Goal: Obtain resource: Download file/media

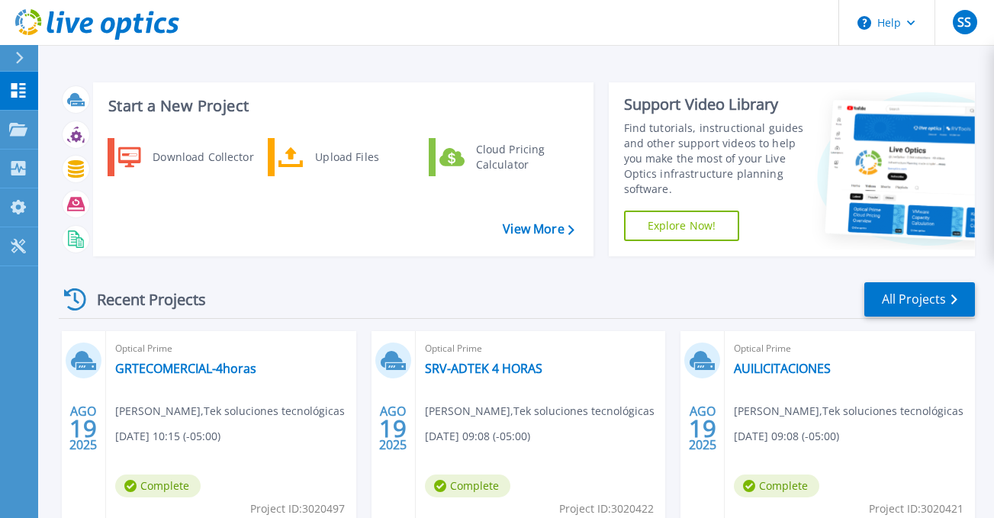
scroll to position [175, 0]
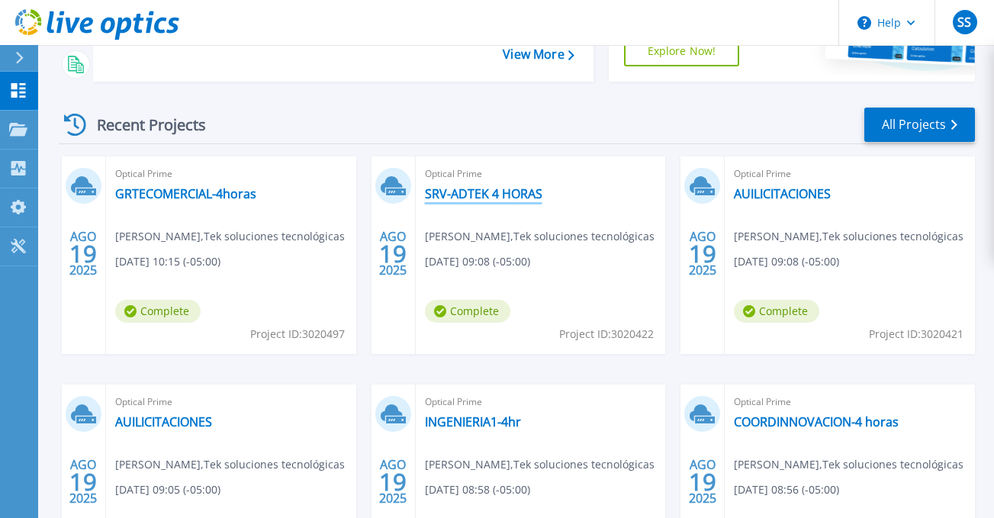
click at [477, 192] on link "SRV-ADTEK 4 HORAS" at bounding box center [483, 193] width 117 height 15
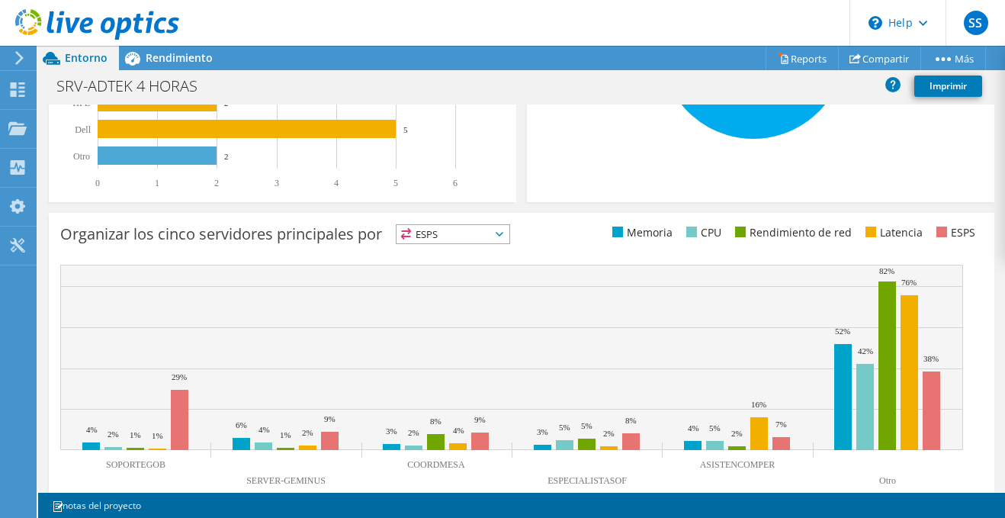
scroll to position [534, 0]
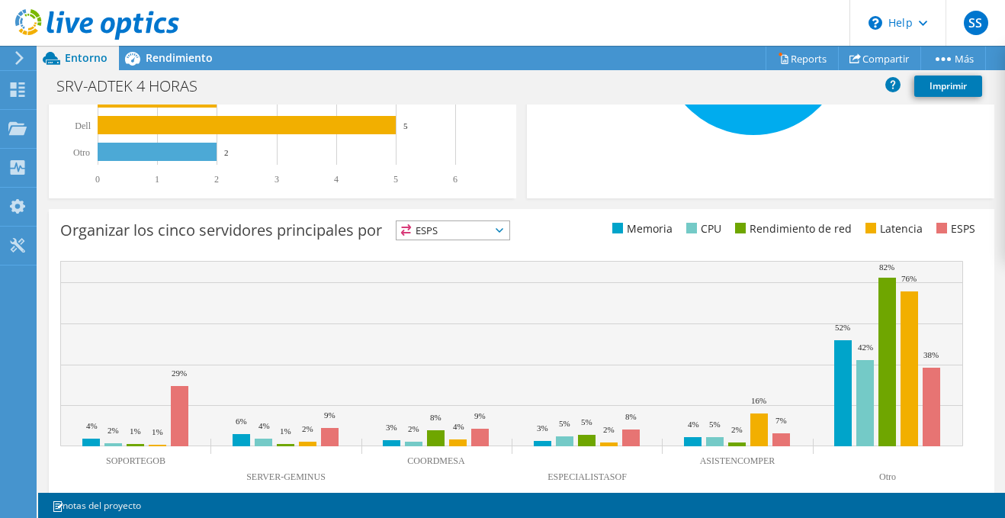
click at [487, 227] on span "ESPS" at bounding box center [453, 230] width 113 height 18
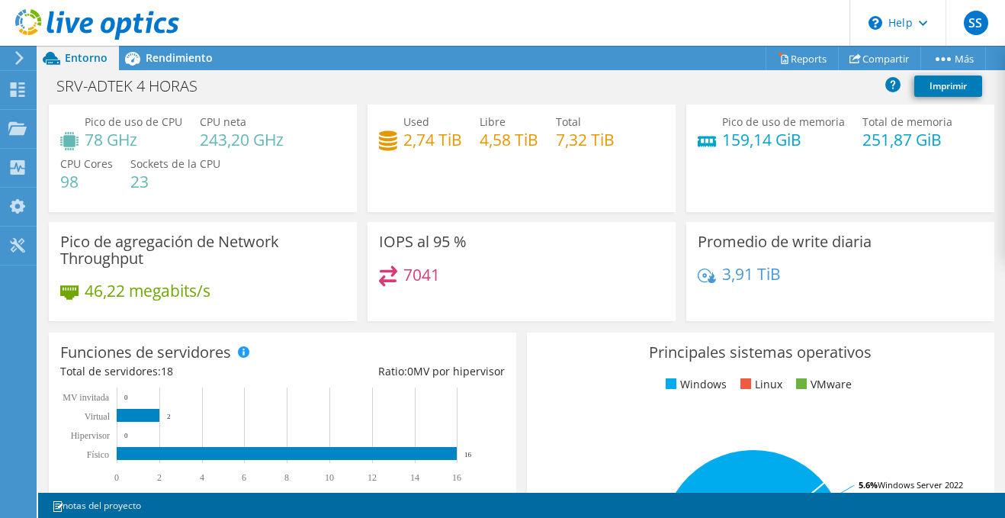
scroll to position [0, 0]
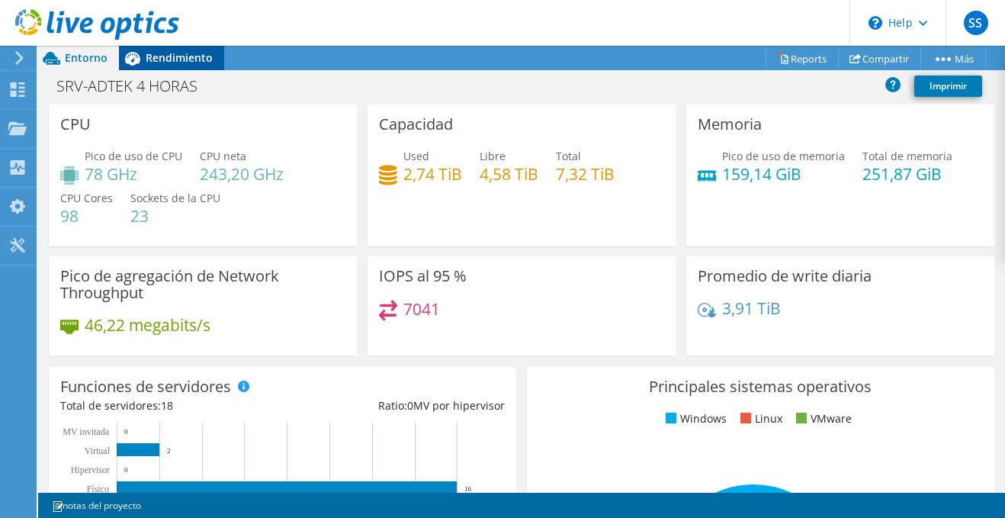
click at [203, 62] on span "Rendimiento" at bounding box center [179, 57] width 67 height 14
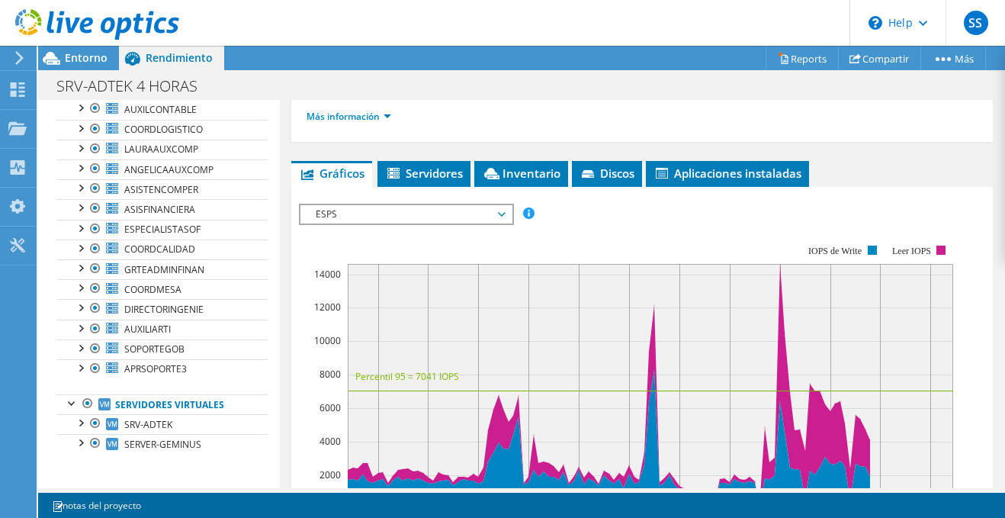
scroll to position [458, 0]
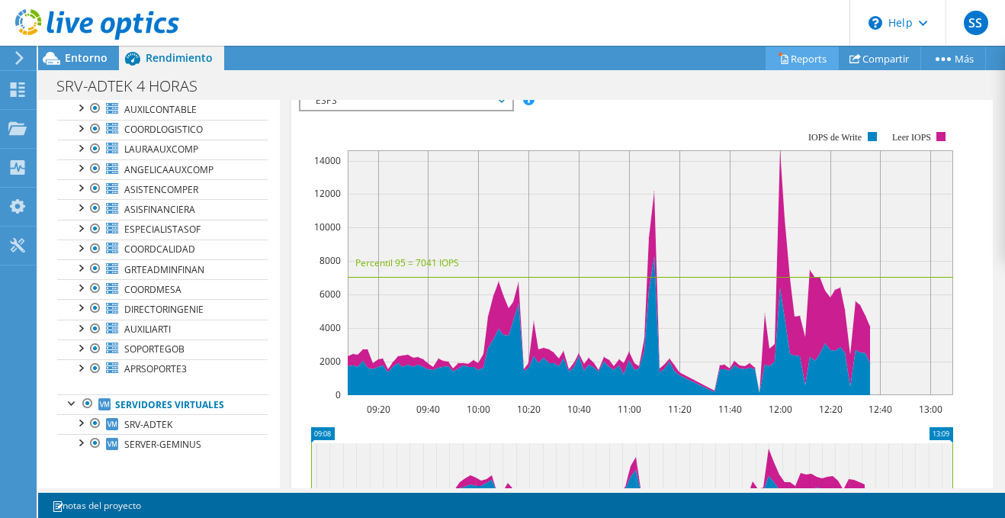
click at [795, 53] on link "Reports" at bounding box center [802, 59] width 73 height 24
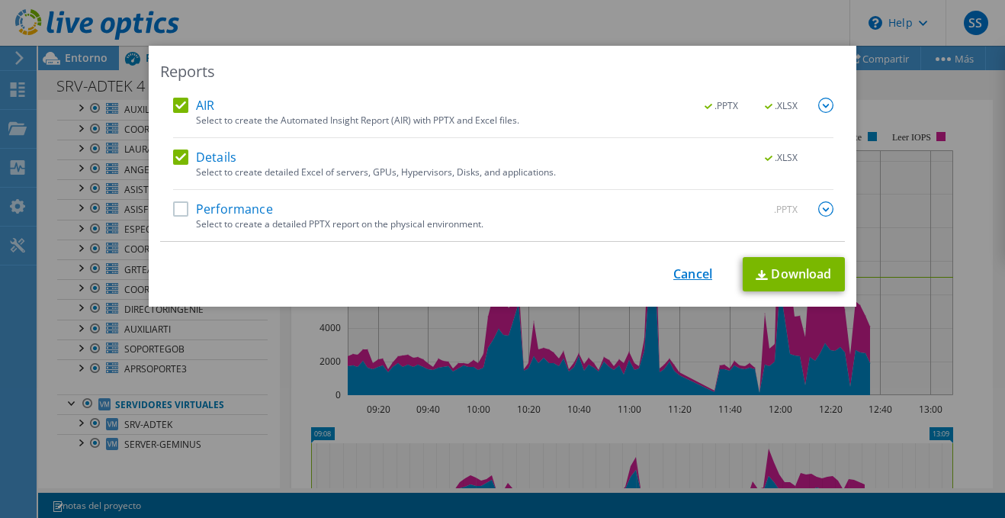
click at [694, 279] on link "Cancel" at bounding box center [692, 274] width 39 height 14
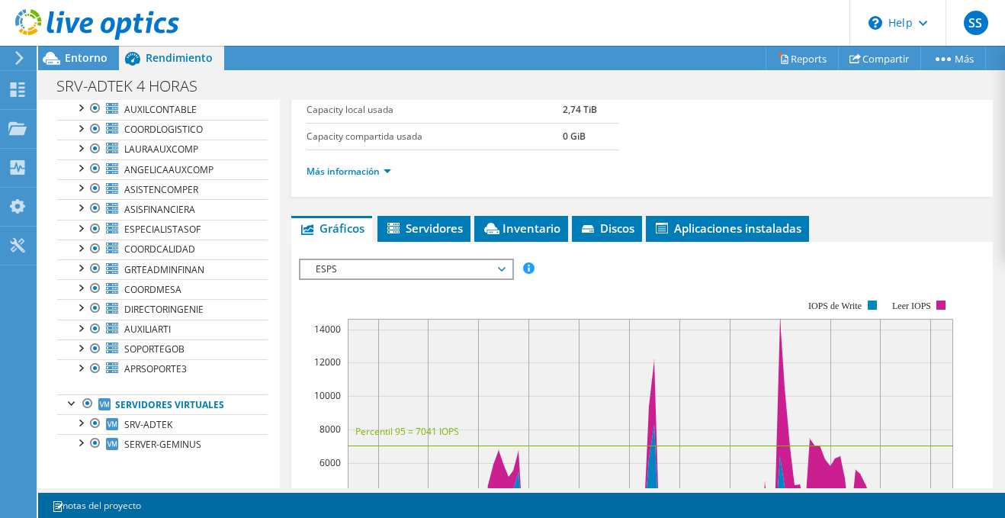
scroll to position [316, 0]
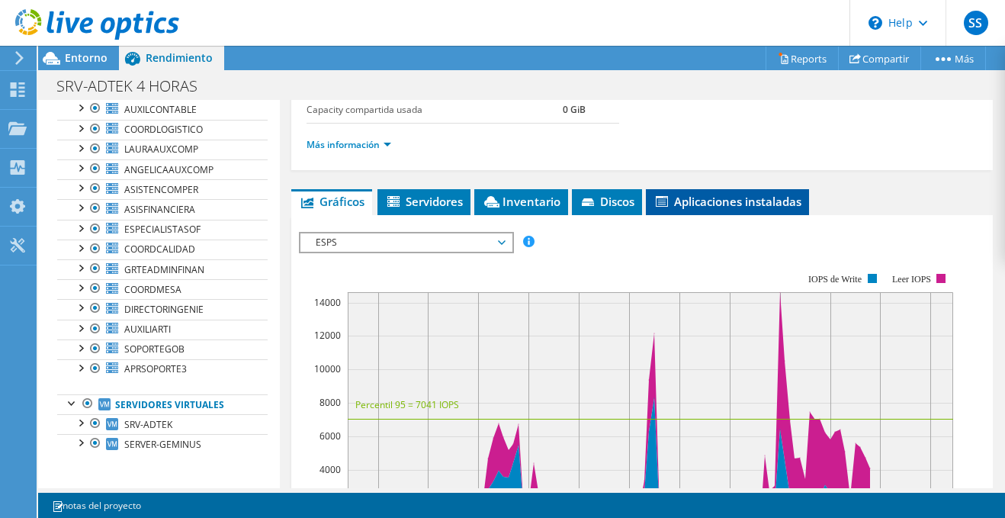
click at [722, 201] on span "Aplicaciones instaladas" at bounding box center [728, 201] width 148 height 15
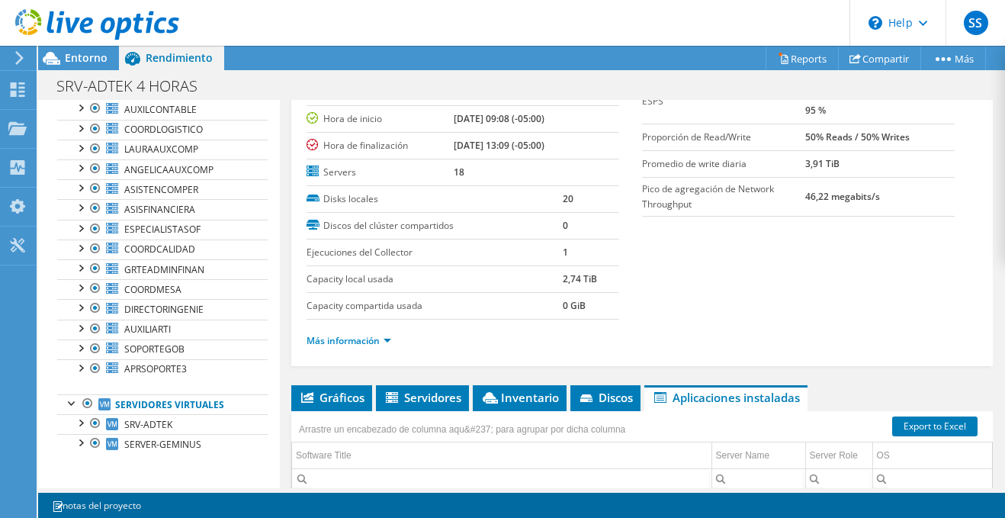
scroll to position [229, 0]
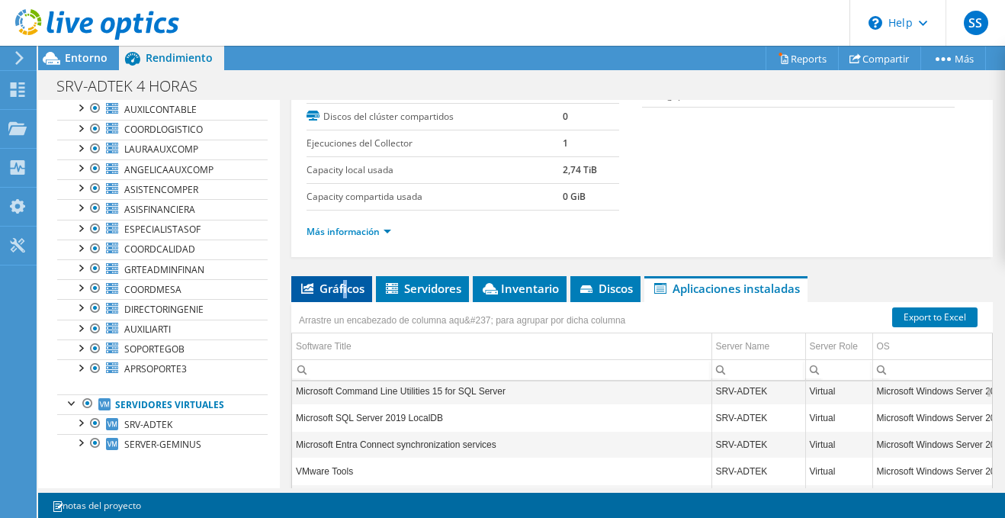
click at [345, 284] on span "Gráficos" at bounding box center [332, 288] width 66 height 15
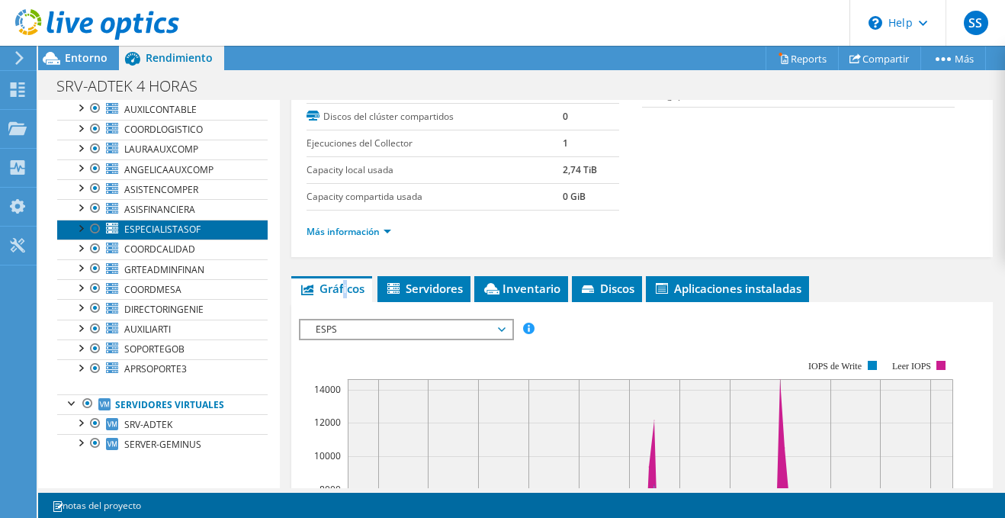
click at [194, 232] on span "ESPECIALISTASOF" at bounding box center [162, 229] width 76 height 13
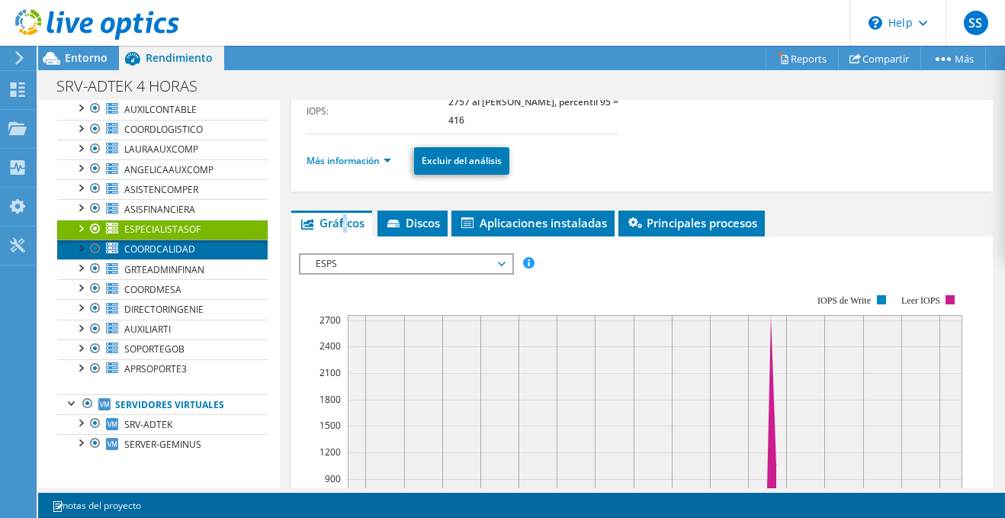
click at [166, 249] on span "COORDCALIDAD" at bounding box center [159, 249] width 71 height 13
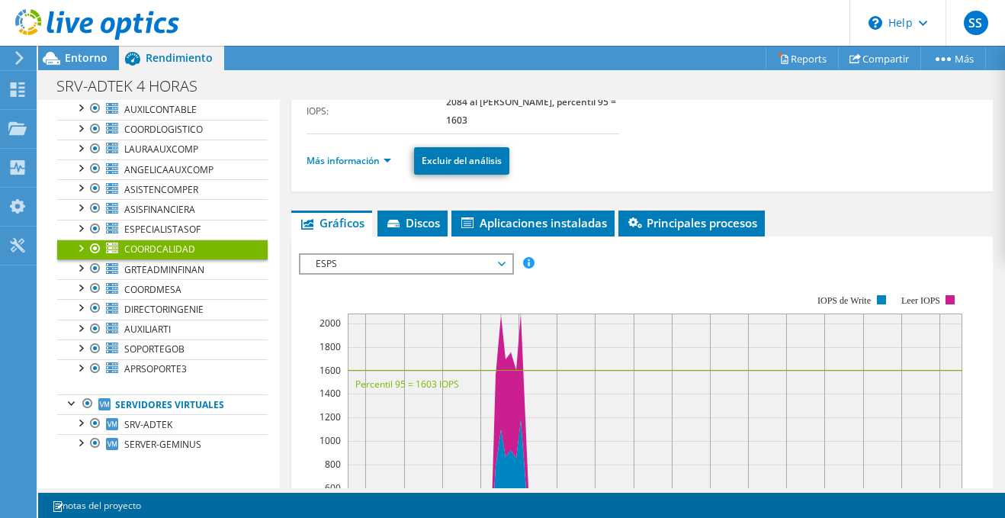
click at [372, 271] on span "ESPS" at bounding box center [406, 264] width 196 height 18
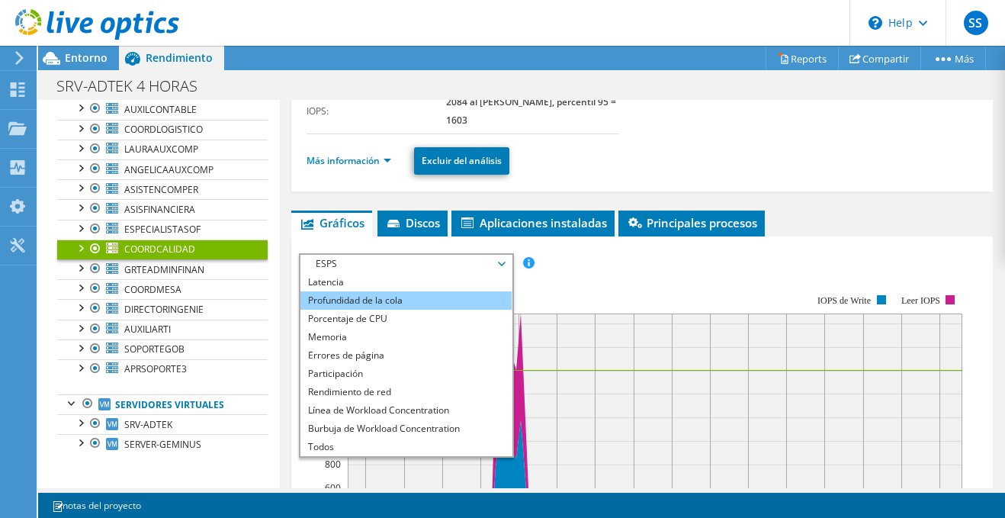
scroll to position [305, 0]
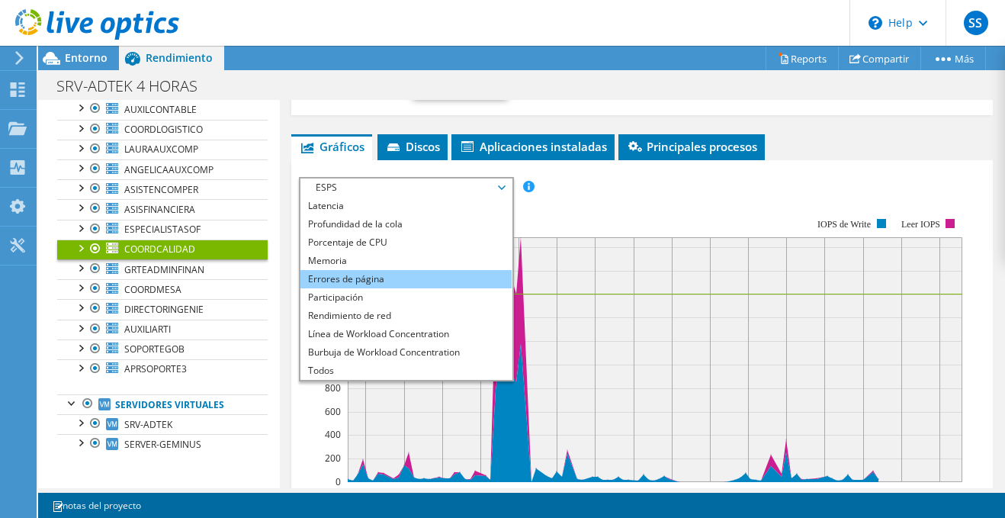
click at [368, 278] on li "Errores de página" at bounding box center [406, 279] width 211 height 18
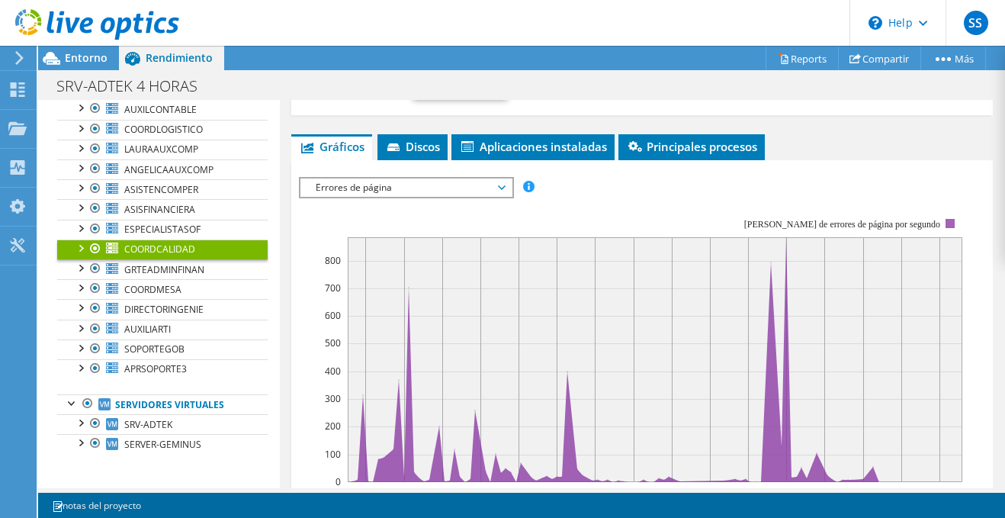
click at [426, 180] on span "Errores de página" at bounding box center [406, 187] width 196 height 18
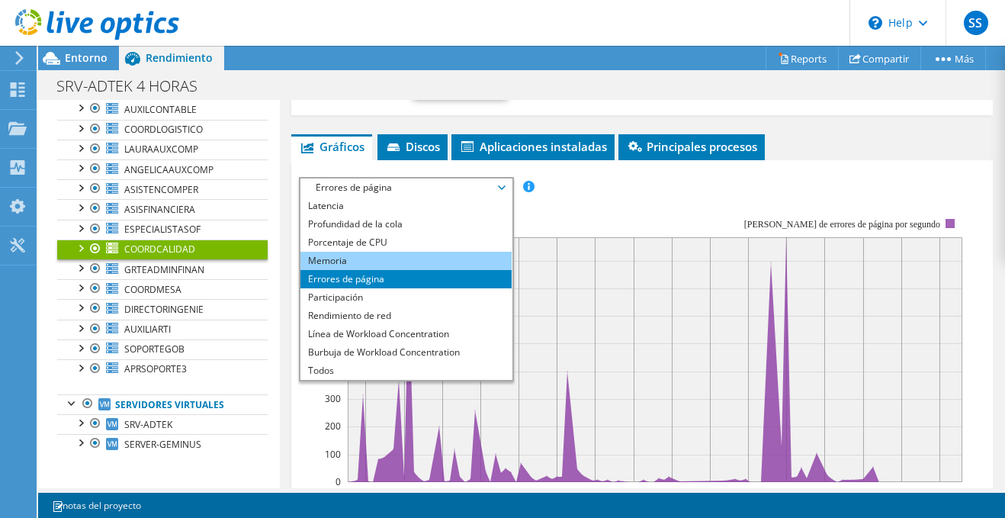
click at [331, 268] on ul "ESPS Disk Throughput Tamaño de E/S Latencia Profundidad de la cola Porcentaje d…" at bounding box center [406, 288] width 211 height 183
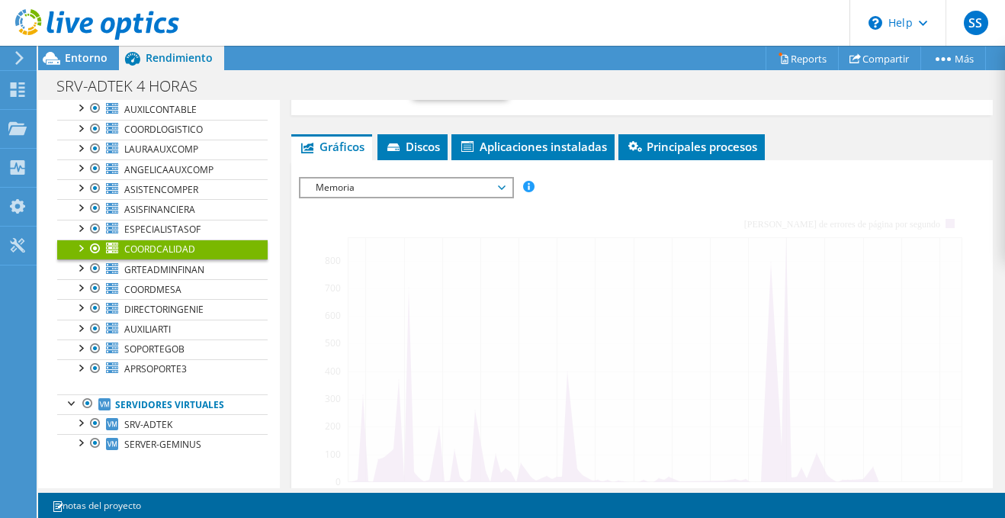
click at [331, 265] on div at bounding box center [642, 443] width 686 height 532
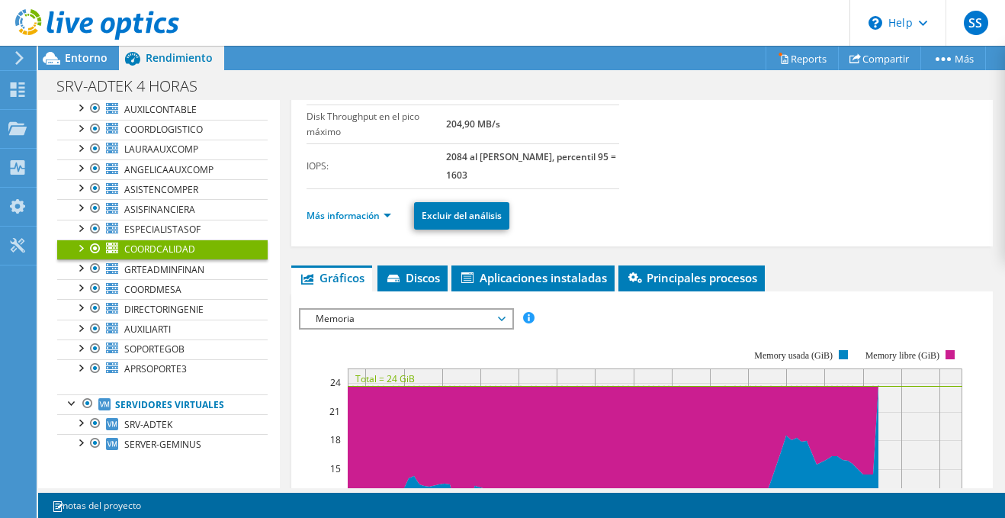
scroll to position [0, 0]
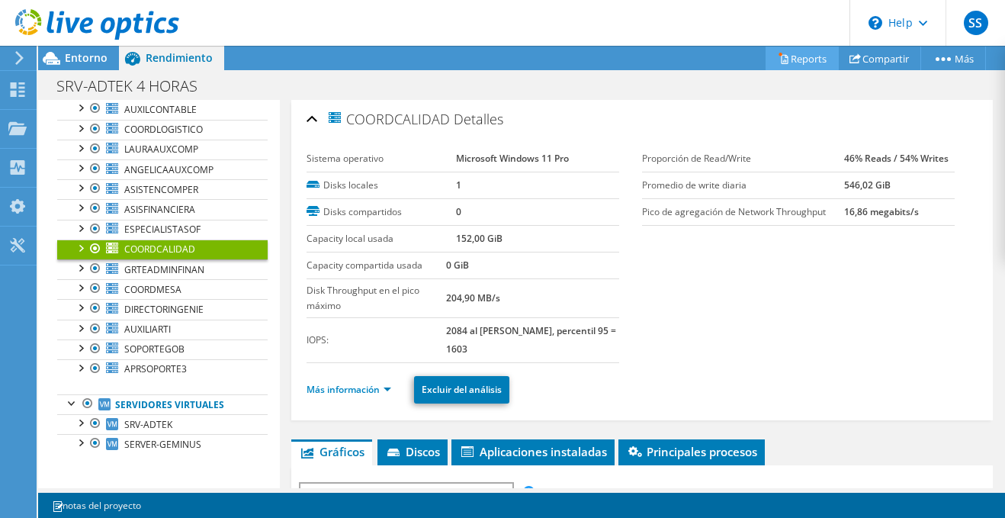
click at [781, 55] on icon at bounding box center [784, 59] width 7 height 9
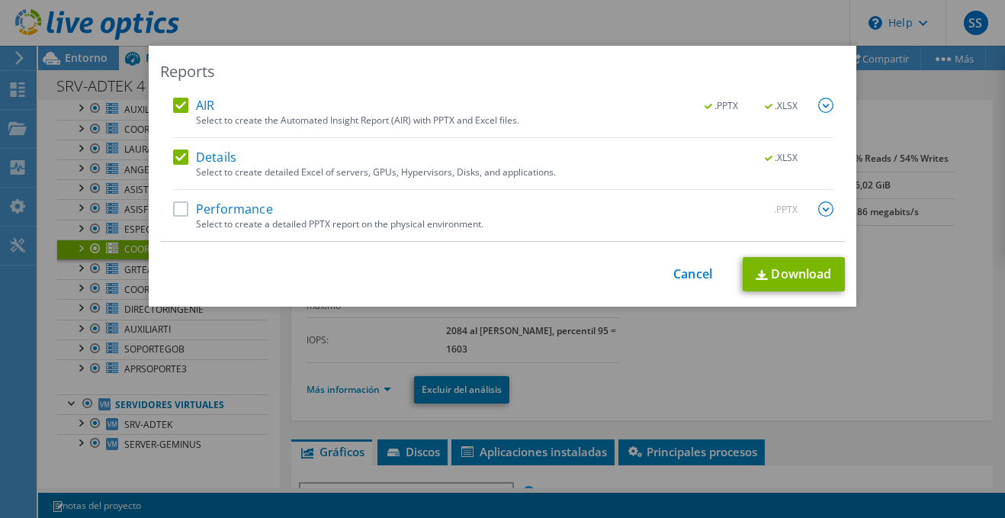
click at [182, 207] on label "Performance" at bounding box center [223, 208] width 100 height 15
click at [0, 0] on input "Performance" at bounding box center [0, 0] width 0 height 0
click at [806, 276] on link "Download" at bounding box center [794, 274] width 102 height 34
drag, startPoint x: 669, startPoint y: 268, endPoint x: 680, endPoint y: 269, distance: 11.5
click at [673, 268] on link "Cancel" at bounding box center [692, 274] width 39 height 14
